Goal: Information Seeking & Learning: Find contact information

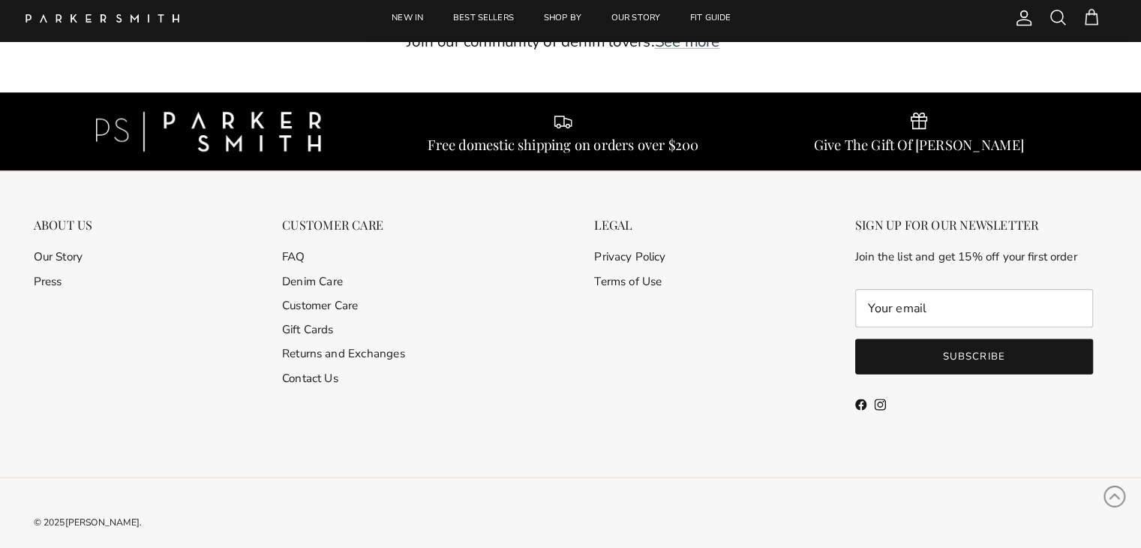
scroll to position [4007, 0]
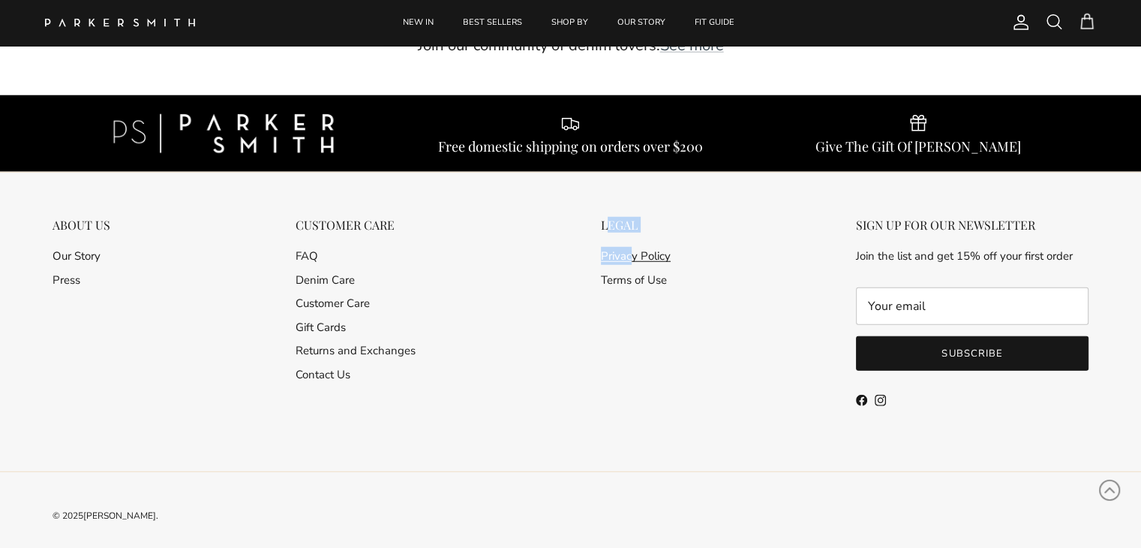
drag, startPoint x: 609, startPoint y: 210, endPoint x: 634, endPoint y: 238, distance: 37.2
click at [631, 235] on div "LEGAL Privacy Policy Terms of Use" at bounding box center [636, 318] width 100 height 201
click at [573, 362] on div "ABOUT US Our Story Press CUSTOMER CARE FAQ Denim Care Customer Care Gift Cards …" at bounding box center [571, 341] width 1066 height 336
click at [331, 367] on link "Contact Us" at bounding box center [323, 374] width 55 height 15
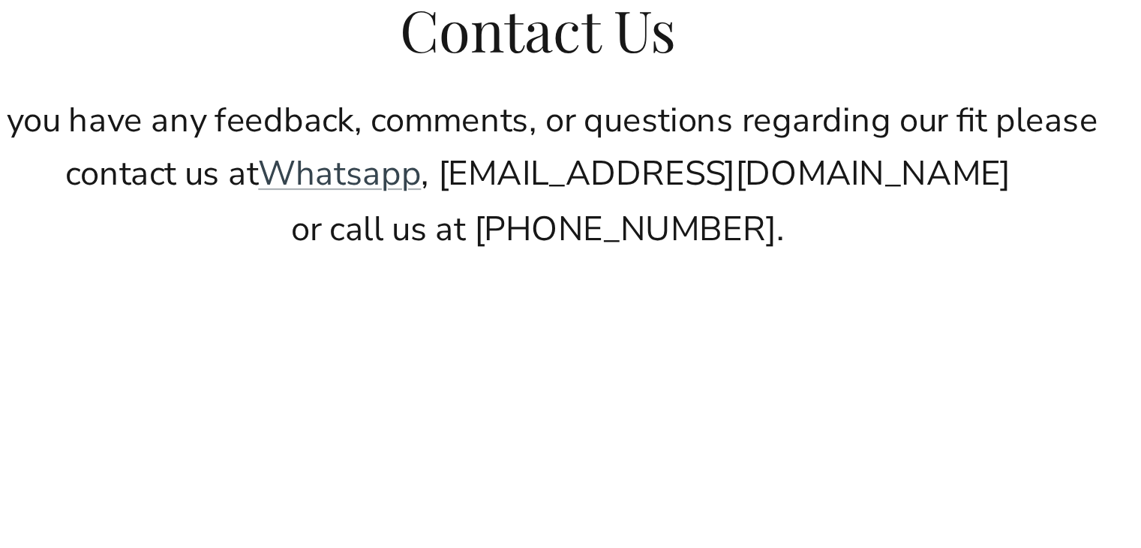
drag, startPoint x: 544, startPoint y: 230, endPoint x: 686, endPoint y: 233, distance: 141.9
click at [686, 233] on p "If you have any feedback, comments, or questions regarding our fit please conta…" at bounding box center [571, 205] width 540 height 73
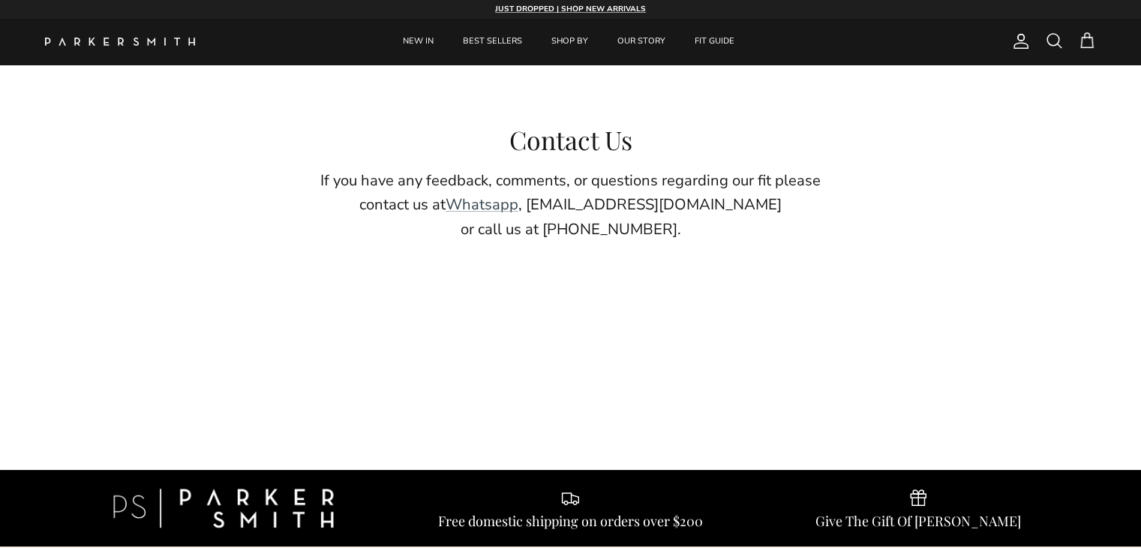
click at [549, 243] on div "Contact Us If you have any feedback, comments, or questions regarding our fit p…" at bounding box center [570, 268] width 1141 height 406
drag, startPoint x: 549, startPoint y: 235, endPoint x: 764, endPoint y: 232, distance: 214.6
click at [764, 232] on p "If you have any feedback, comments, or questions regarding our fit please conta…" at bounding box center [571, 205] width 540 height 73
click at [558, 236] on p "If you have any feedback, comments, or questions regarding our fit please conta…" at bounding box center [571, 205] width 540 height 73
drag, startPoint x: 540, startPoint y: 228, endPoint x: 723, endPoint y: 235, distance: 182.5
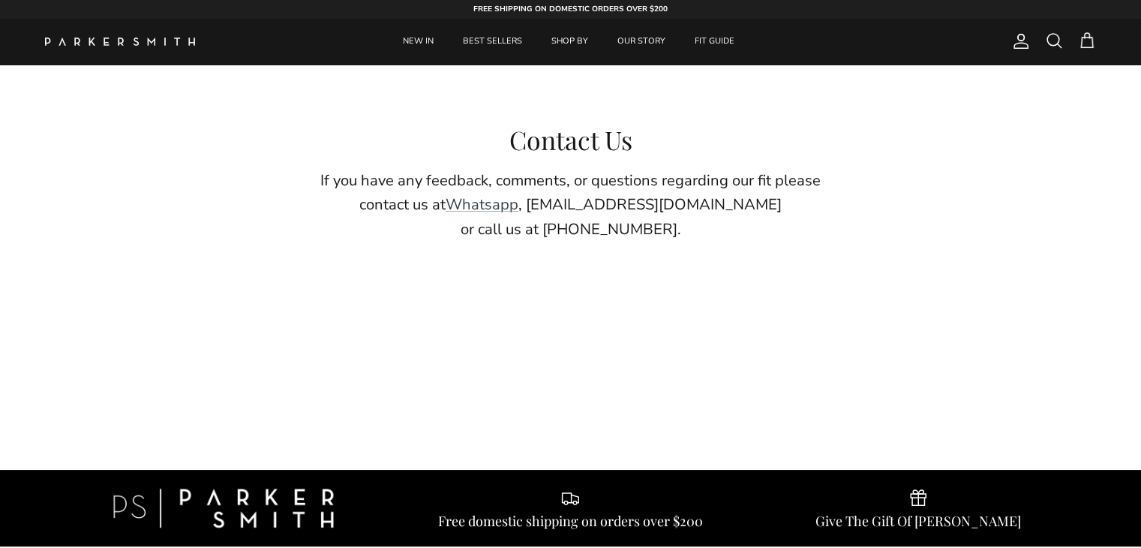
click at [723, 235] on p "If you have any feedback, comments, or questions regarding our fit please conta…" at bounding box center [571, 205] width 540 height 73
drag, startPoint x: 714, startPoint y: 229, endPoint x: 544, endPoint y: 230, distance: 170.4
click at [544, 230] on p "If you have any feedback, comments, or questions regarding our fit please conta…" at bounding box center [571, 205] width 540 height 73
click at [911, 244] on div "Contact Us If you have any feedback, comments, or questions regarding our fit p…" at bounding box center [570, 268] width 1141 height 406
